Goal: Information Seeking & Learning: Check status

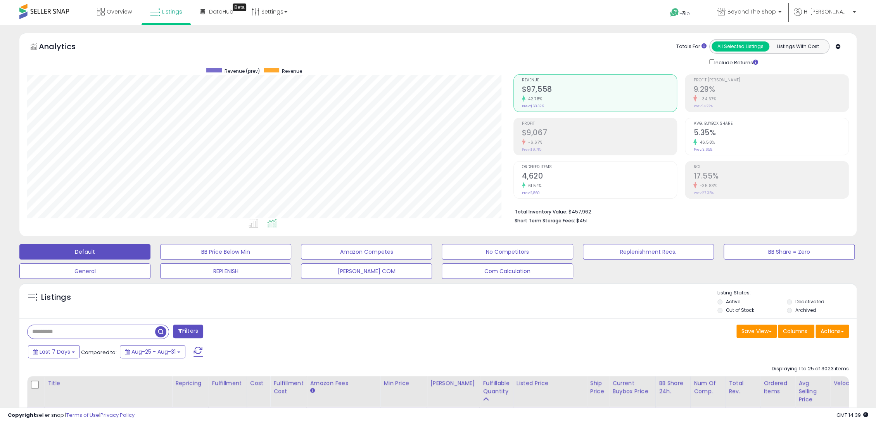
scroll to position [159, 486]
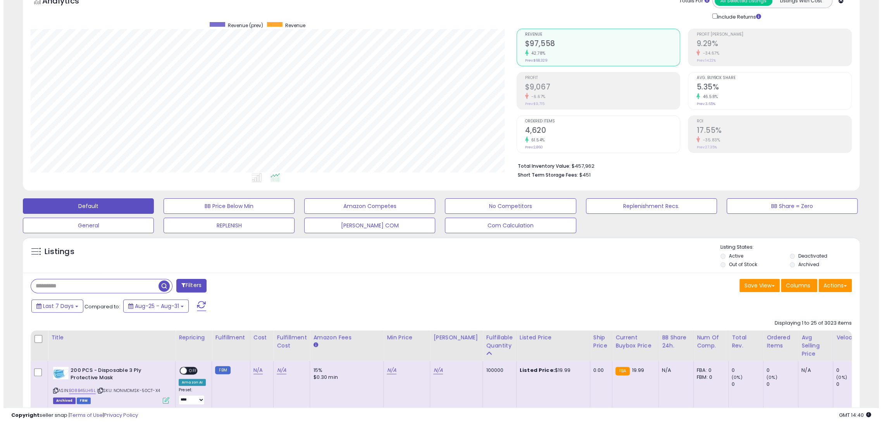
scroll to position [28, 0]
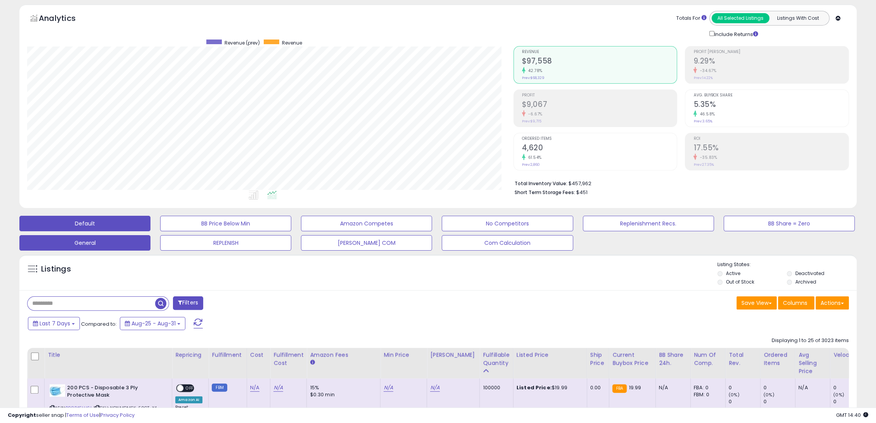
click at [104, 245] on button "General" at bounding box center [84, 243] width 131 height 16
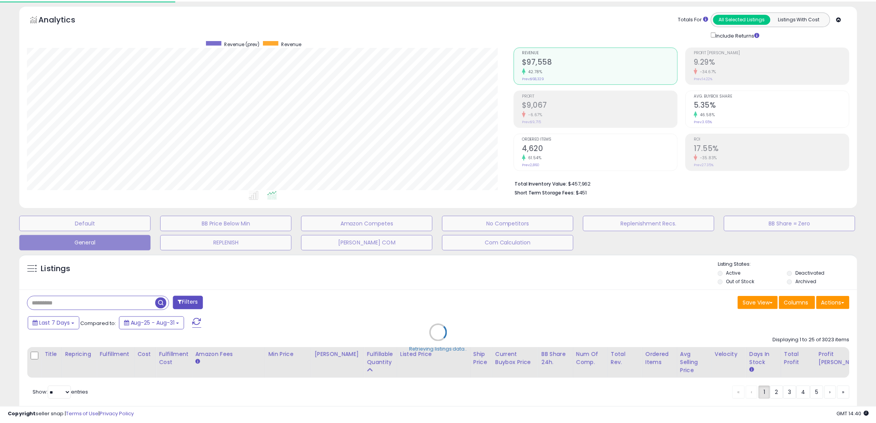
scroll to position [159, 490]
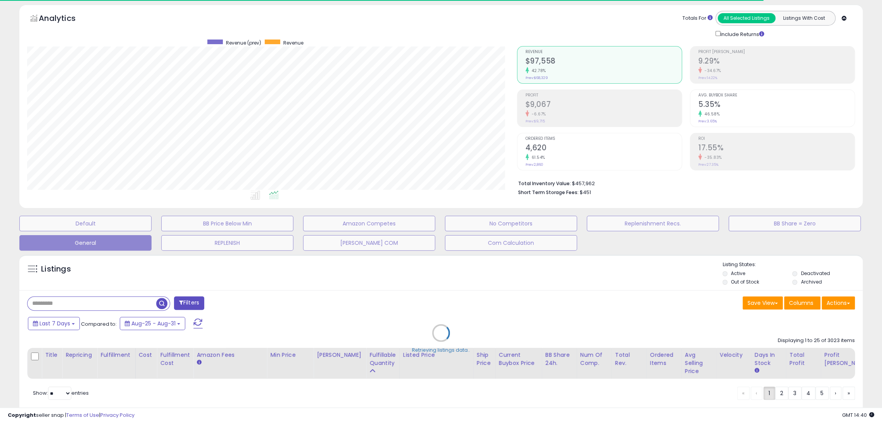
select select "**"
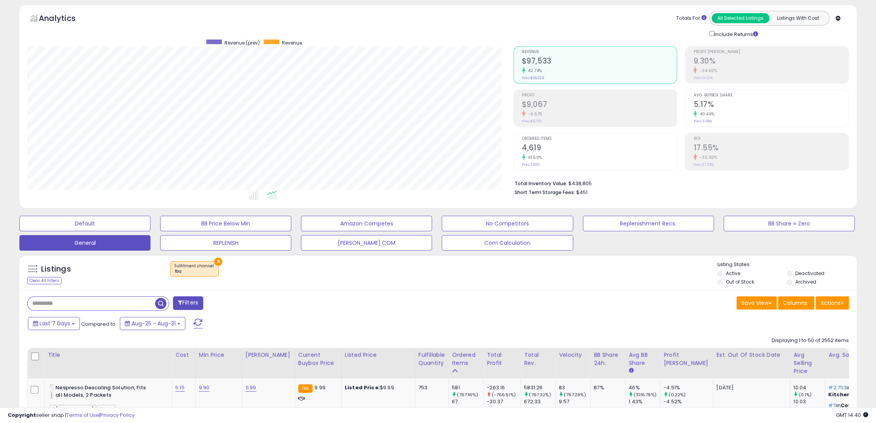
scroll to position [159, 486]
click at [343, 272] on div "× Fulfillment channel : fba" at bounding box center [438, 272] width 557 height 22
drag, startPoint x: 585, startPoint y: 190, endPoint x: 514, endPoint y: 180, distance: 70.9
click at [514, 180] on ul "Total Inventory Value: $438,805 Short Term Storage Fees: $451" at bounding box center [678, 187] width 328 height 18
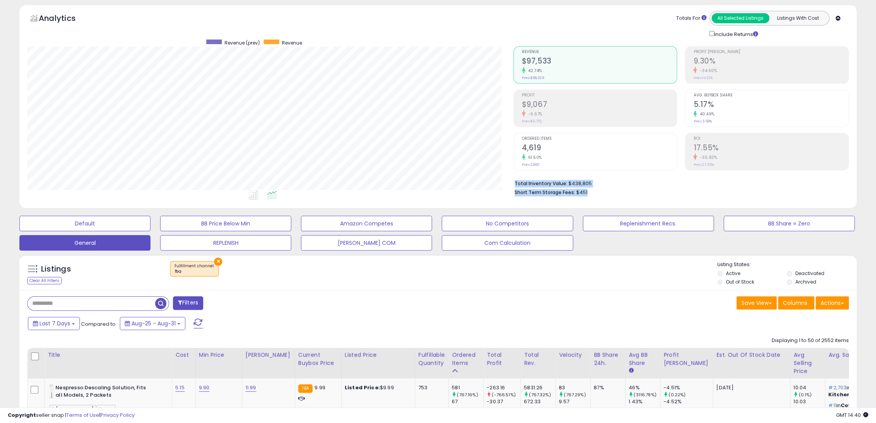
click at [514, 180] on b "Total Inventory Value:" at bounding box center [540, 183] width 53 height 7
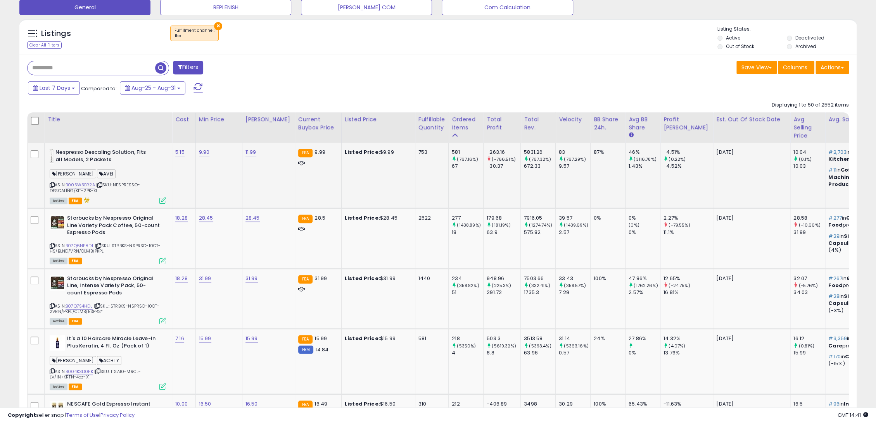
scroll to position [287, 0]
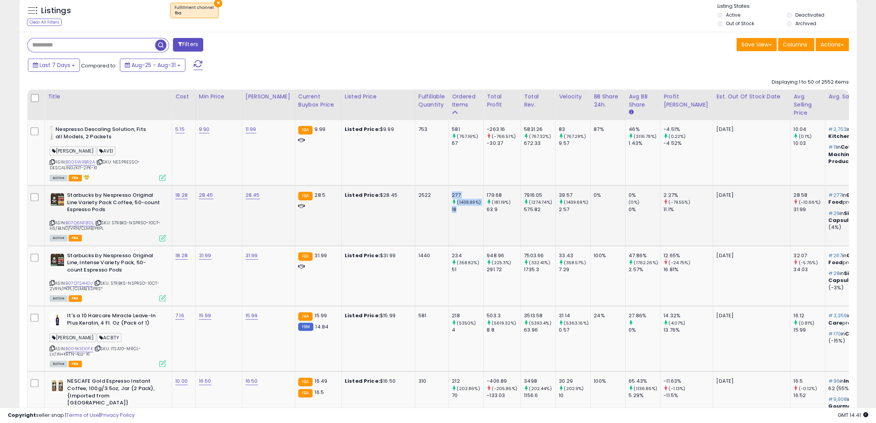
drag, startPoint x: 449, startPoint y: 210, endPoint x: 442, endPoint y: 195, distance: 17.0
click at [448, 195] on td "277 (1438.89%) 18" at bounding box center [465, 216] width 35 height 60
click at [452, 198] on div "277" at bounding box center [467, 195] width 31 height 7
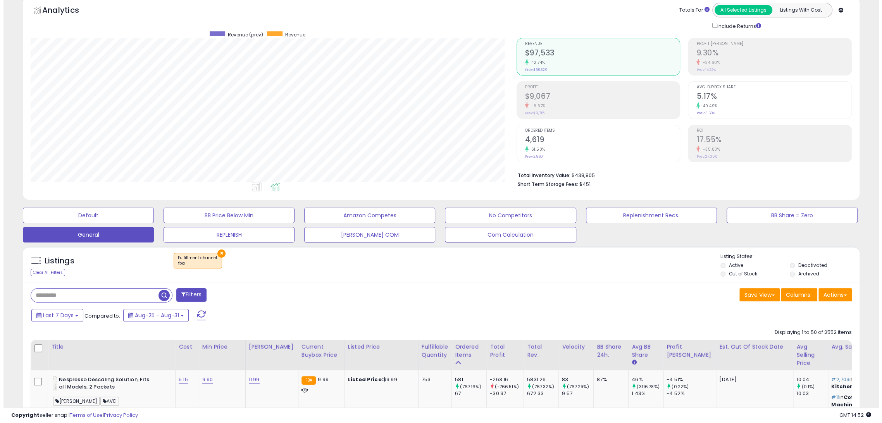
scroll to position [0, 0]
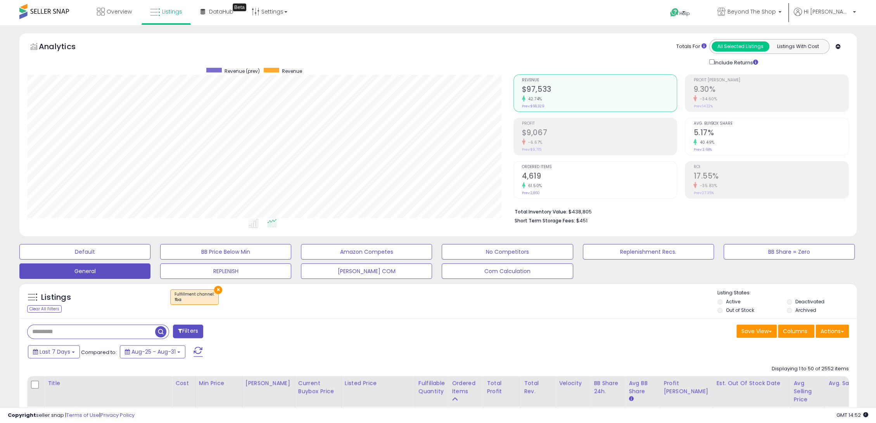
click at [556, 129] on h2 "$9,067" at bounding box center [599, 133] width 155 height 10
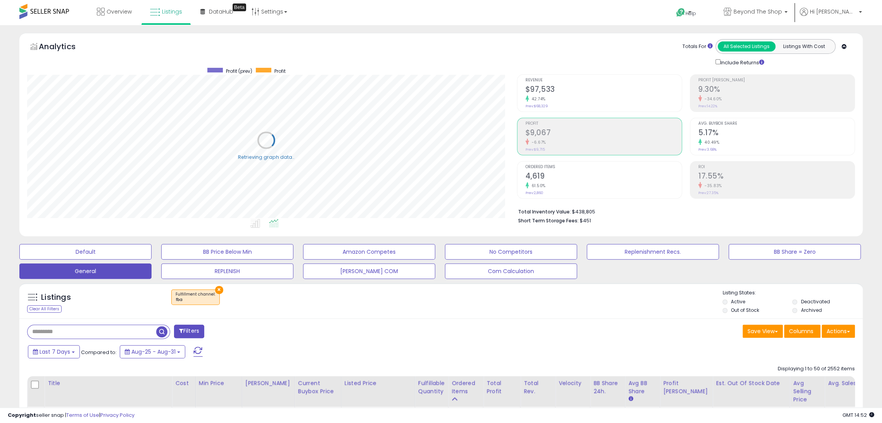
scroll to position [387470, 387143]
click at [752, 90] on h2 "9.30%" at bounding box center [770, 90] width 155 height 10
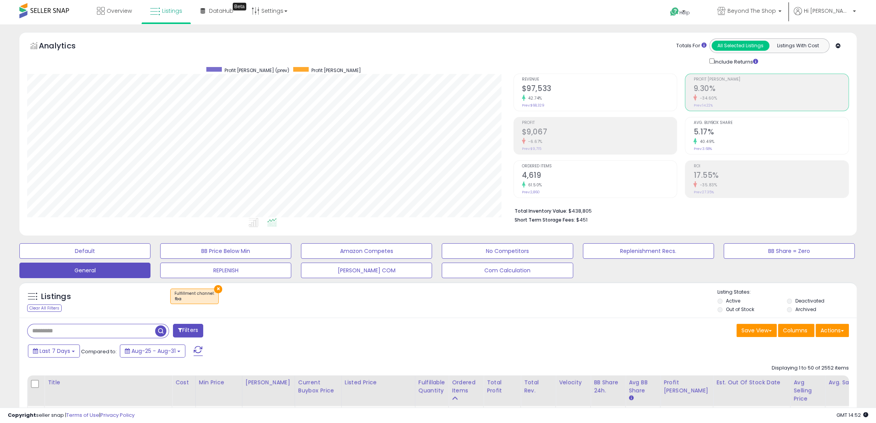
scroll to position [0, 0]
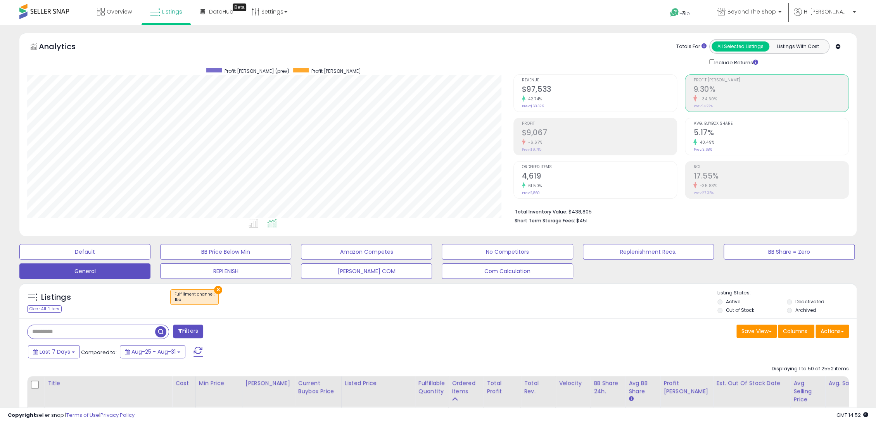
click at [583, 214] on li "Total Inventory Value: $438,805" at bounding box center [678, 211] width 328 height 9
click at [580, 210] on li "Total Inventory Value: $438,805" at bounding box center [678, 211] width 328 height 9
